Goal: Task Accomplishment & Management: Complete application form

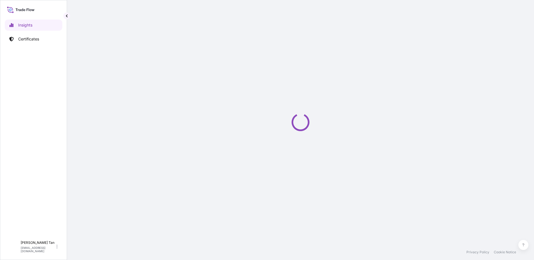
select select "2025"
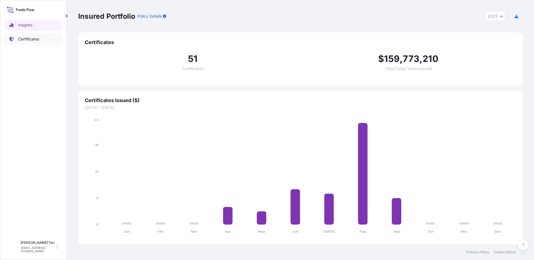
click at [33, 40] on p "Certificates" at bounding box center [28, 39] width 21 height 6
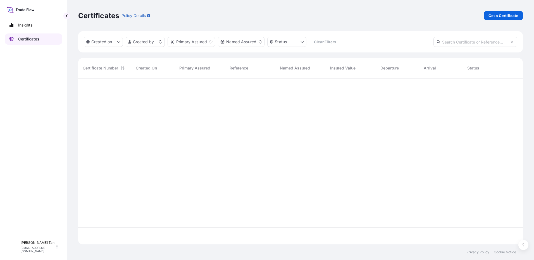
scroll to position [165, 440]
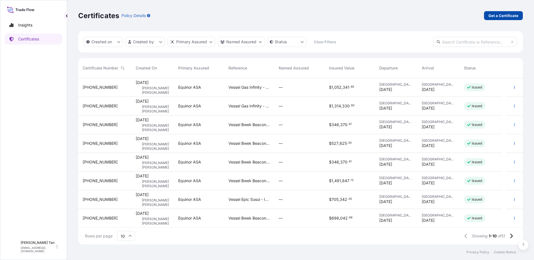
click at [507, 19] on link "Get a Certificate" at bounding box center [503, 15] width 39 height 9
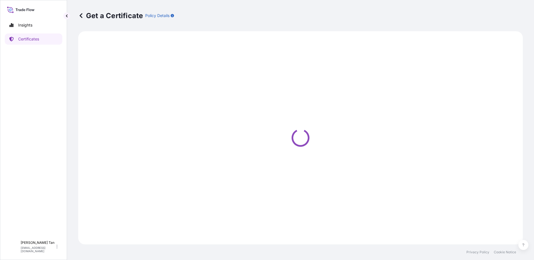
select select "Sea"
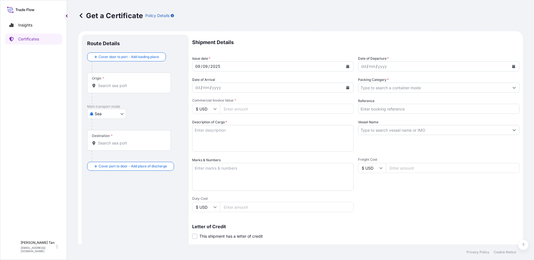
click at [510, 64] on button "Calendar" at bounding box center [513, 66] width 9 height 9
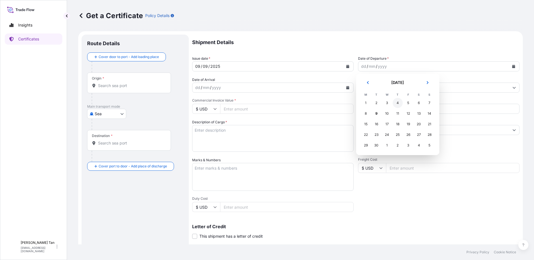
click at [399, 104] on div "4" at bounding box center [398, 103] width 10 height 10
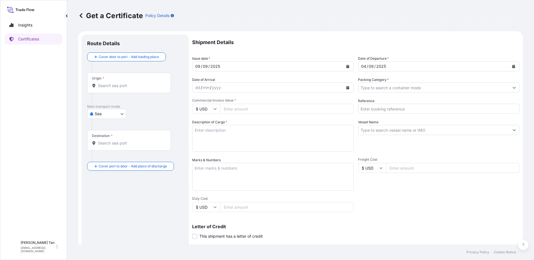
click at [344, 90] on button "Calendar" at bounding box center [347, 87] width 9 height 9
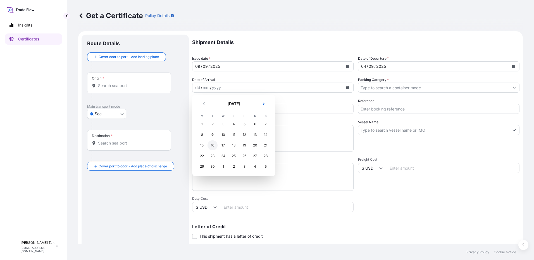
click at [213, 144] on div "16" at bounding box center [213, 146] width 10 height 10
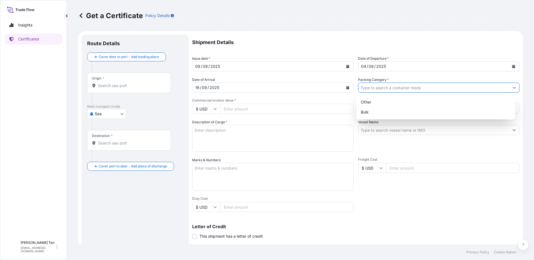
click at [414, 88] on input "Packing Category *" at bounding box center [433, 88] width 151 height 10
click at [386, 103] on div "Other" at bounding box center [436, 102] width 154 height 10
type input "Other"
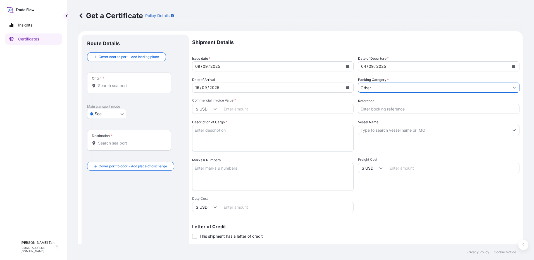
click at [259, 111] on input "Commercial Invoice Value *" at bounding box center [287, 109] width 134 height 10
click at [278, 111] on input "Commercial Invoice Value *" at bounding box center [287, 109] width 134 height 10
type input "601205.25"
click at [373, 102] on div "Reference" at bounding box center [438, 106] width 161 height 16
click at [379, 109] on input "Reference" at bounding box center [438, 109] width 161 height 10
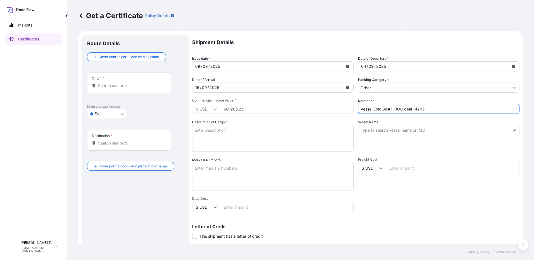
type input "Vessel Epic Susui - IOC deal 14205"
click at [434, 132] on input "Vessel Name" at bounding box center [433, 130] width 151 height 10
click at [470, 133] on input "Vessel Name" at bounding box center [433, 130] width 151 height 10
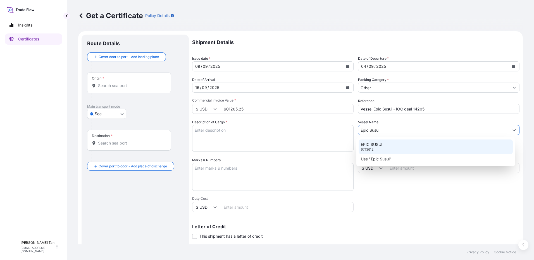
click at [381, 148] on div "EPIC SUSUI 9713612" at bounding box center [436, 147] width 154 height 15
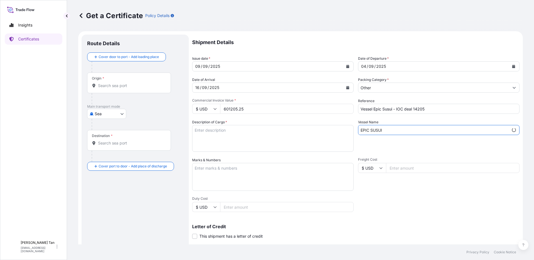
type input "EPIC SUSUI"
drag, startPoint x: 248, startPoint y: 133, endPoint x: 248, endPoint y: 135, distance: 2.8
click at [248, 133] on textarea "Description of Cargo *" at bounding box center [272, 138] width 161 height 27
click at [22, 54] on div "Insights Certificates" at bounding box center [34, 127] width 58 height 224
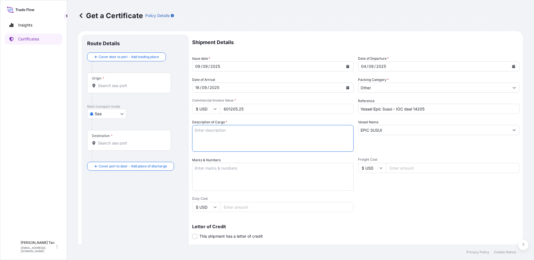
click at [221, 128] on textarea "Description of Cargo *" at bounding box center [272, 138] width 161 height 27
paste textarea "PRODUCT: PRESSURIZED LPG MIXTURE BL DATE: [DATE] Quantity: 2,000.00MTA UNIT PRI…"
drag, startPoint x: 237, startPoint y: 135, endPoint x: 218, endPoint y: 134, distance: 18.7
click at [218, 134] on textarea "PRODUCT: PRESSURIZED LPG MIXTURE BL DATE: [DATE] Quantity: 2,000.00MTA UNIT PRI…" at bounding box center [272, 138] width 161 height 27
drag, startPoint x: 232, startPoint y: 142, endPoint x: 218, endPoint y: 141, distance: 13.8
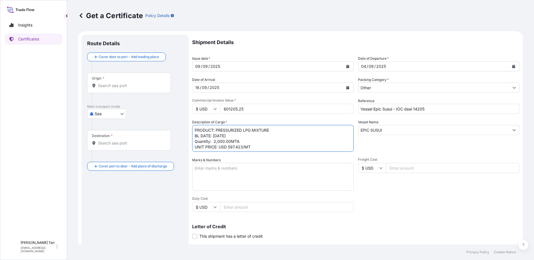
click at [218, 141] on textarea "PRODUCT: PRESSURIZED LPG MIXTURE BL DATE: [DATE] Quantity: 2,000.00MTA UNIT PRI…" at bounding box center [272, 138] width 161 height 27
click at [231, 139] on textarea "PRODUCT: PRESSURIZED LPG MIXTURE BL DATE: [DATE] Quantity: 750.000 MTA UNIT PRI…" at bounding box center [272, 138] width 161 height 27
click at [243, 148] on textarea "PRODUCT: PRESSURIZED LPG MIXTURE BL DATE: [DATE] Quantity: 750.000 MTA UNIT PRI…" at bounding box center [272, 138] width 161 height 27
type textarea "PRODUCT: PRESSURIZED LPG MIXTURE BL DATE: [DATE] Quantity: 750.000 MTA UNIT PRI…"
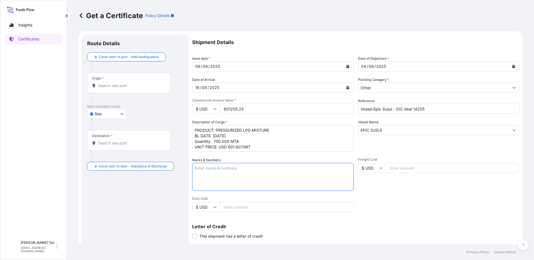
click at [233, 168] on textarea "Marks & Numbers" at bounding box center [272, 177] width 161 height 28
click at [265, 177] on textarea "Marks & Numbers" at bounding box center [272, 177] width 161 height 28
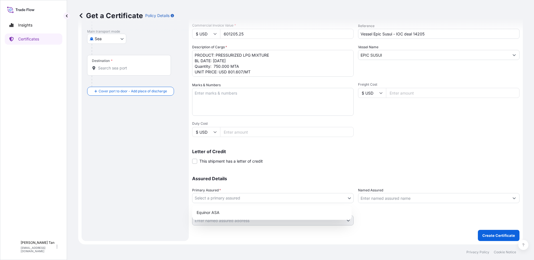
click at [268, 200] on body "Insights Certificates SLL [PERSON_NAME] [PERSON_NAME] [EMAIL_ADDRESS][DOMAIN_NA…" at bounding box center [267, 130] width 534 height 260
click at [228, 214] on div "Equinor ASA" at bounding box center [271, 213] width 155 height 10
select select "31491"
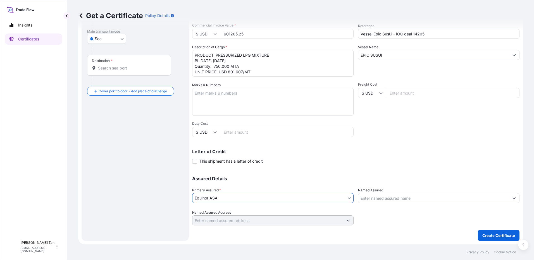
click at [372, 165] on div "Shipment Details Issue date * [DATE] Date of Departure * [DATE] Date of Arrival…" at bounding box center [355, 92] width 327 height 266
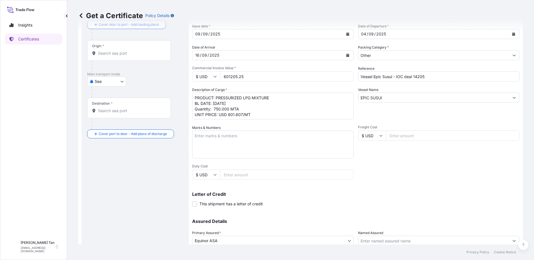
scroll to position [19, 0]
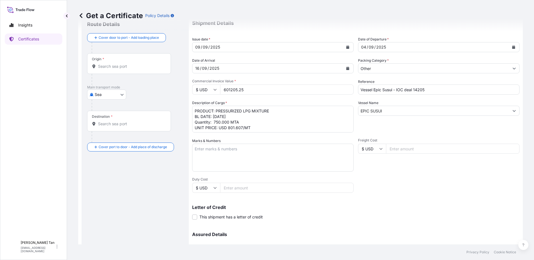
click at [101, 68] on input "Origin *" at bounding box center [131, 67] width 66 height 6
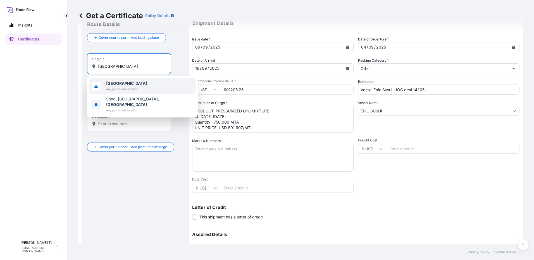
click at [108, 85] on b "[GEOGRAPHIC_DATA]" at bounding box center [126, 83] width 41 height 5
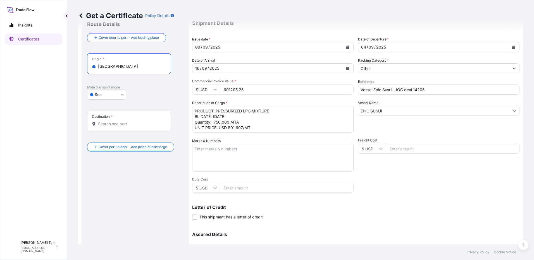
type input "[GEOGRAPHIC_DATA]"
click at [123, 121] on div "Cover door to port - Add loading place Place of loading Road / [GEOGRAPHIC_DATA…" at bounding box center [135, 92] width 96 height 118
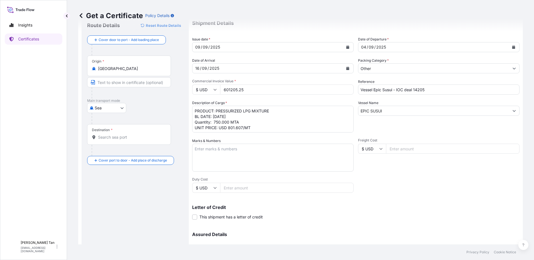
click at [123, 86] on input "Text to appear on certificate" at bounding box center [129, 82] width 84 height 10
type input "[GEOGRAPHIC_DATA]"
click at [119, 136] on input "Destination *" at bounding box center [131, 138] width 66 height 6
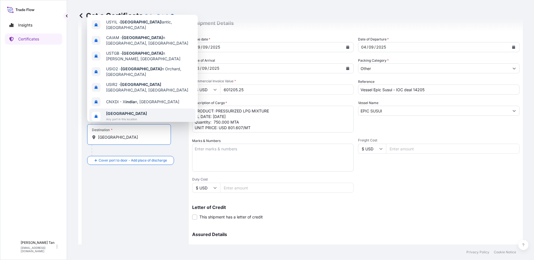
click at [123, 111] on span "[GEOGRAPHIC_DATA]" at bounding box center [126, 114] width 41 height 6
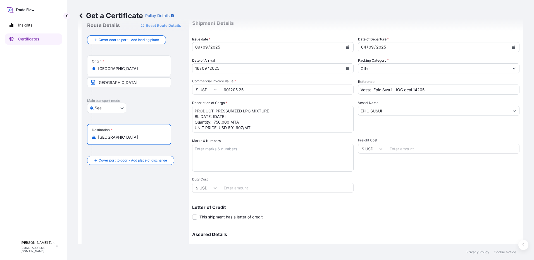
type input "[GEOGRAPHIC_DATA]"
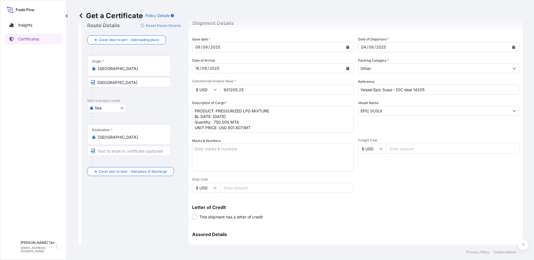
click at [123, 193] on div "Route Details Reset Route Details Cover door to port - Add loading place Place …" at bounding box center [135, 156] width 96 height 271
click at [117, 152] on input "Text to appear on certificate" at bounding box center [129, 151] width 84 height 10
type input "[GEOGRAPHIC_DATA][PERSON_NAME]"
click at [108, 213] on div "Route Details Reset Route Details Cover door to port - Add loading place Place …" at bounding box center [135, 156] width 96 height 271
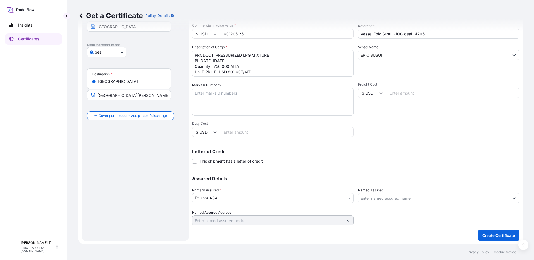
click at [492, 234] on p "Create Certificate" at bounding box center [498, 236] width 33 height 6
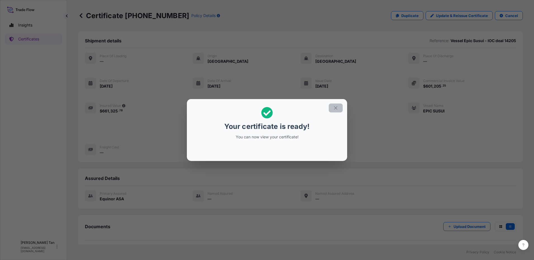
click at [340, 109] on button "button" at bounding box center [336, 108] width 14 height 9
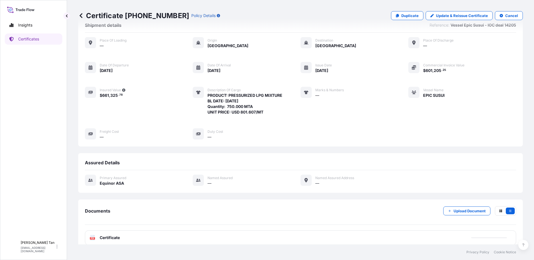
scroll to position [23, 0]
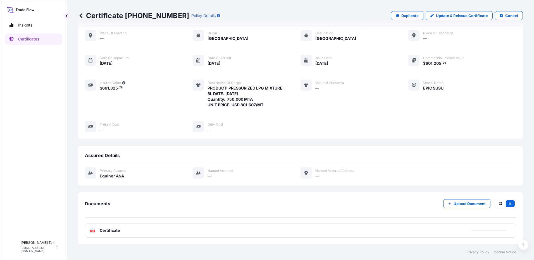
click at [117, 230] on span "Certificate" at bounding box center [110, 231] width 20 height 6
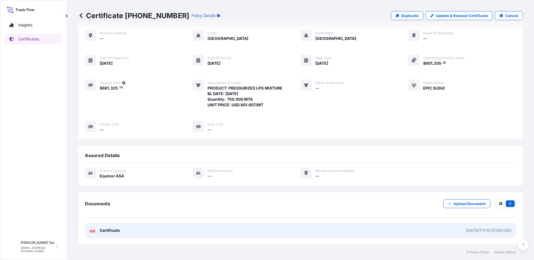
click at [114, 234] on link "PDF Certificate [DATE]T11:10:57.992380" at bounding box center [300, 230] width 431 height 15
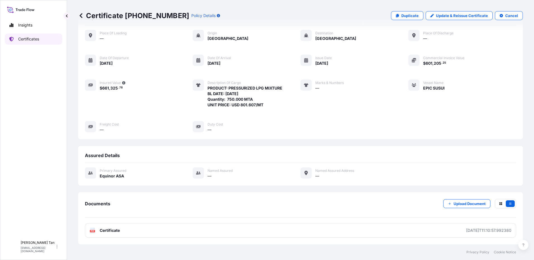
click at [39, 39] on p "Certificates" at bounding box center [28, 39] width 21 height 6
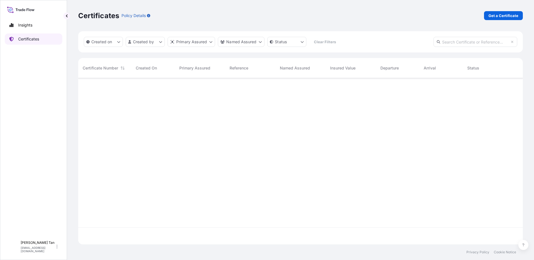
scroll to position [165, 440]
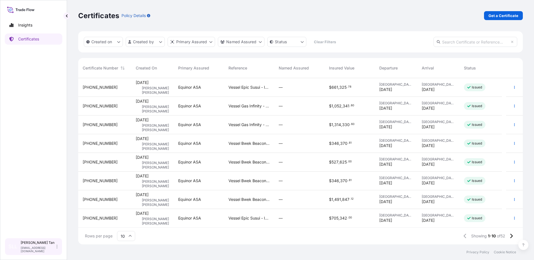
click at [54, 251] on div "[PERSON_NAME] [PERSON_NAME] [EMAIL_ADDRESS][DOMAIN_NAME]" at bounding box center [40, 247] width 39 height 12
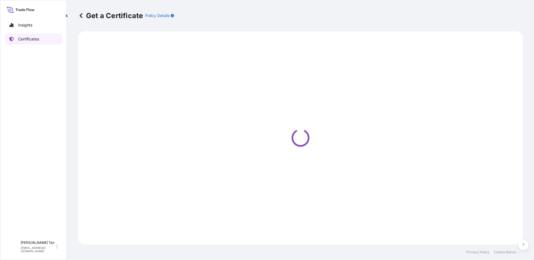
click at [33, 39] on p "Certificates" at bounding box center [28, 39] width 21 height 6
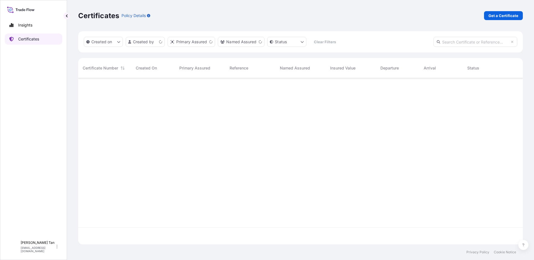
scroll to position [165, 440]
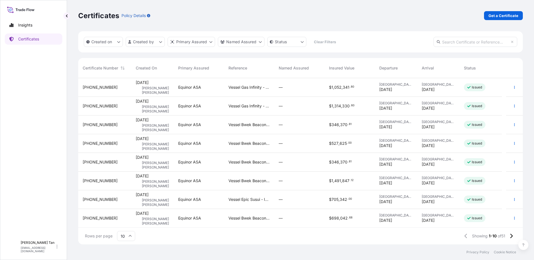
click at [152, 106] on span "[PERSON_NAME] [PERSON_NAME]" at bounding box center [155, 109] width 27 height 9
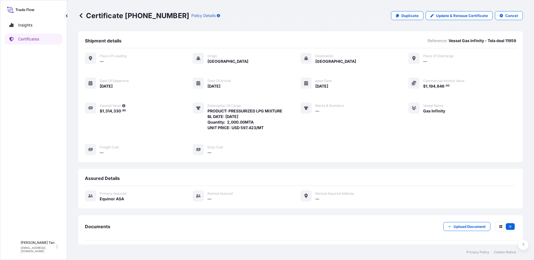
drag, startPoint x: 206, startPoint y: 109, endPoint x: 278, endPoint y: 135, distance: 77.1
click at [278, 135] on div "Place of Loading — Origin [GEOGRAPHIC_DATA] Destination [GEOGRAPHIC_DATA] Place…" at bounding box center [300, 104] width 431 height 103
copy span "PRODUCT: PRESSURIZED LPG MIXTURE BL DATE: [DATE] Quantity: 2,000.00MTA UNIT PRI…"
